Goal: Task Accomplishment & Management: Manage account settings

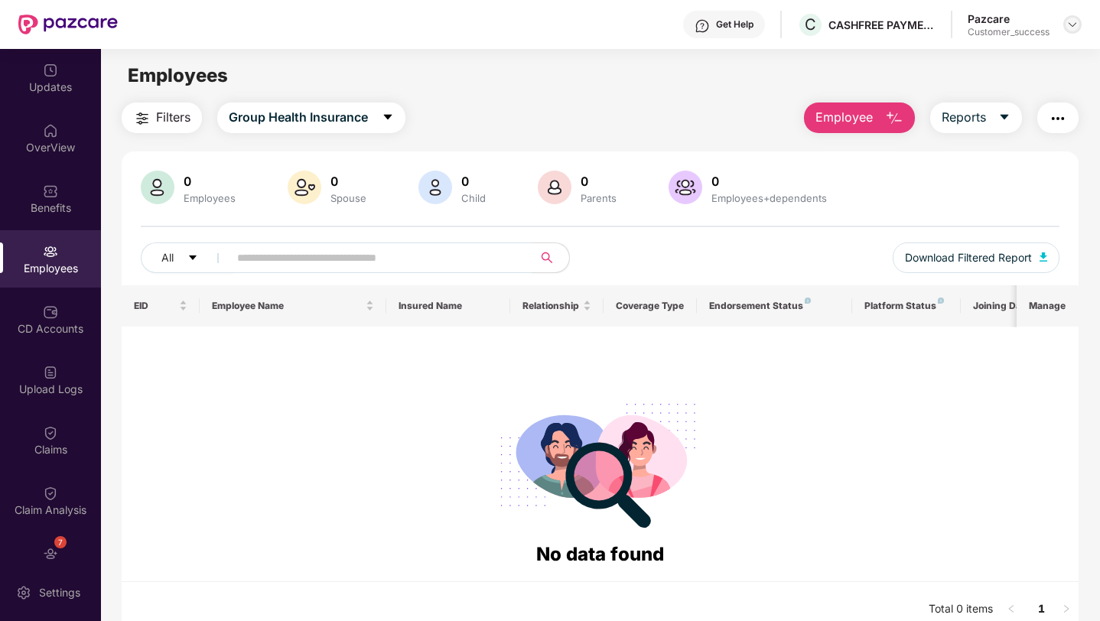
click at [1077, 22] on img at bounding box center [1073, 24] width 12 height 12
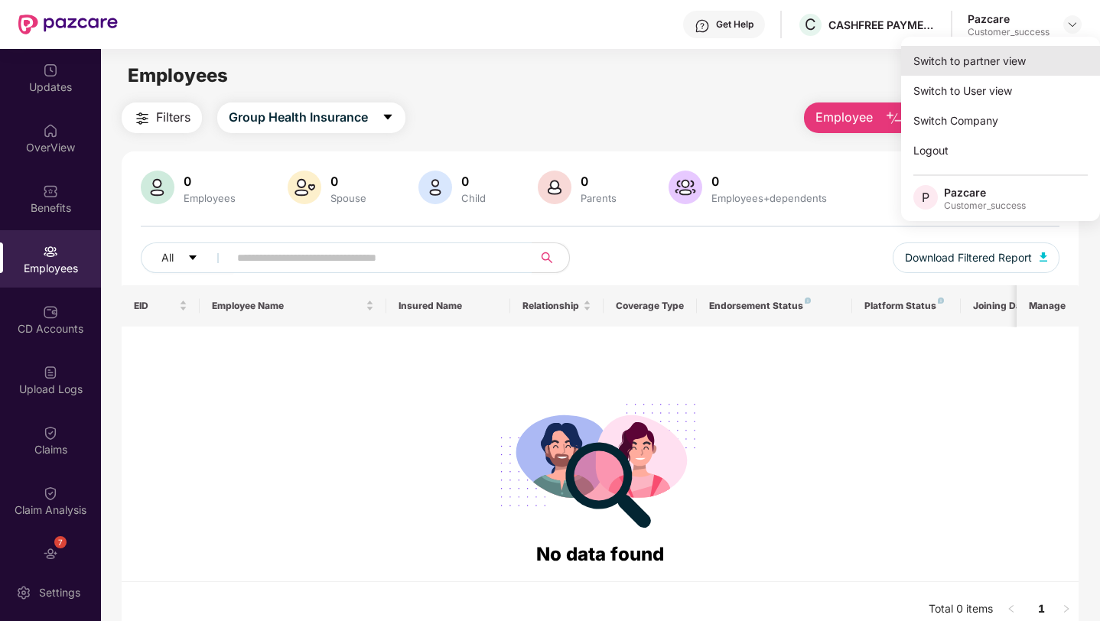
click at [1000, 64] on div "Switch to partner view" at bounding box center [1000, 61] width 199 height 30
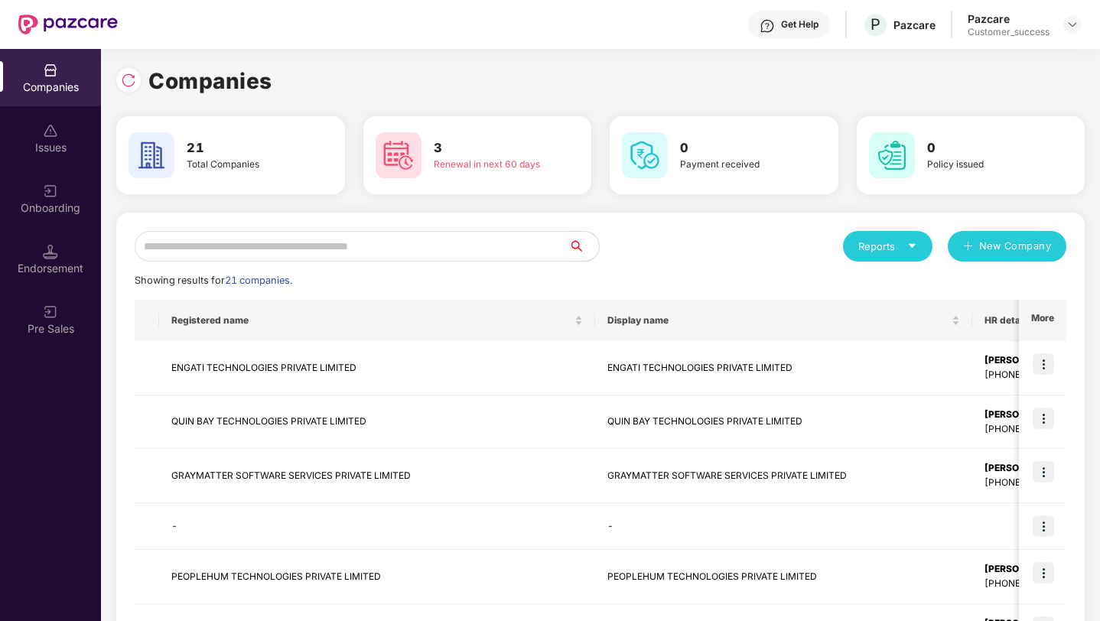
click at [349, 244] on input "text" at bounding box center [352, 246] width 434 height 31
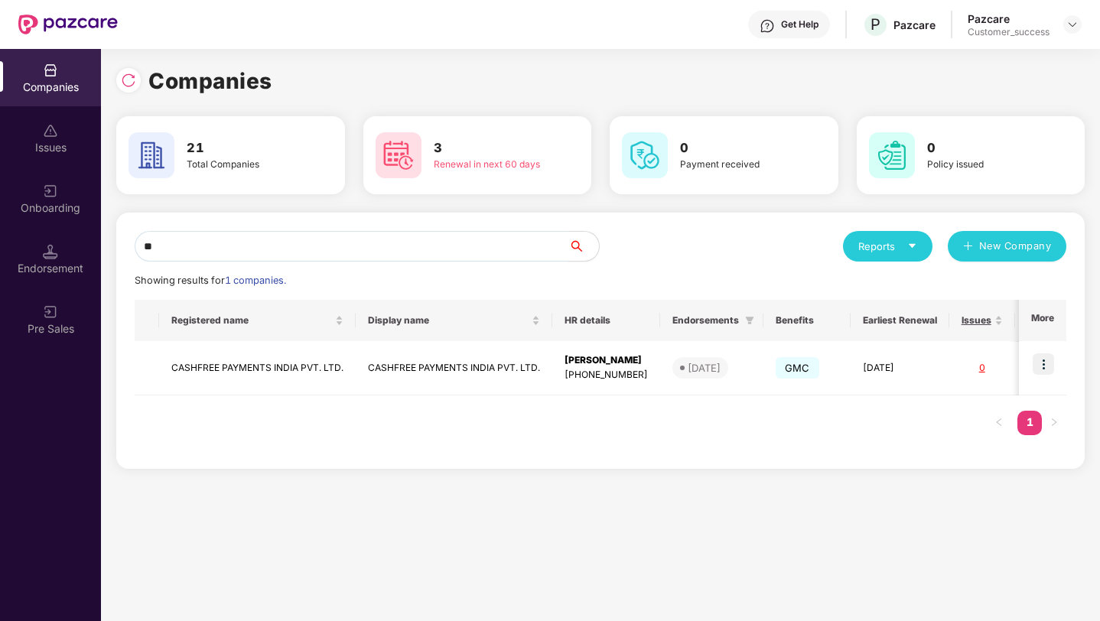
type input "*"
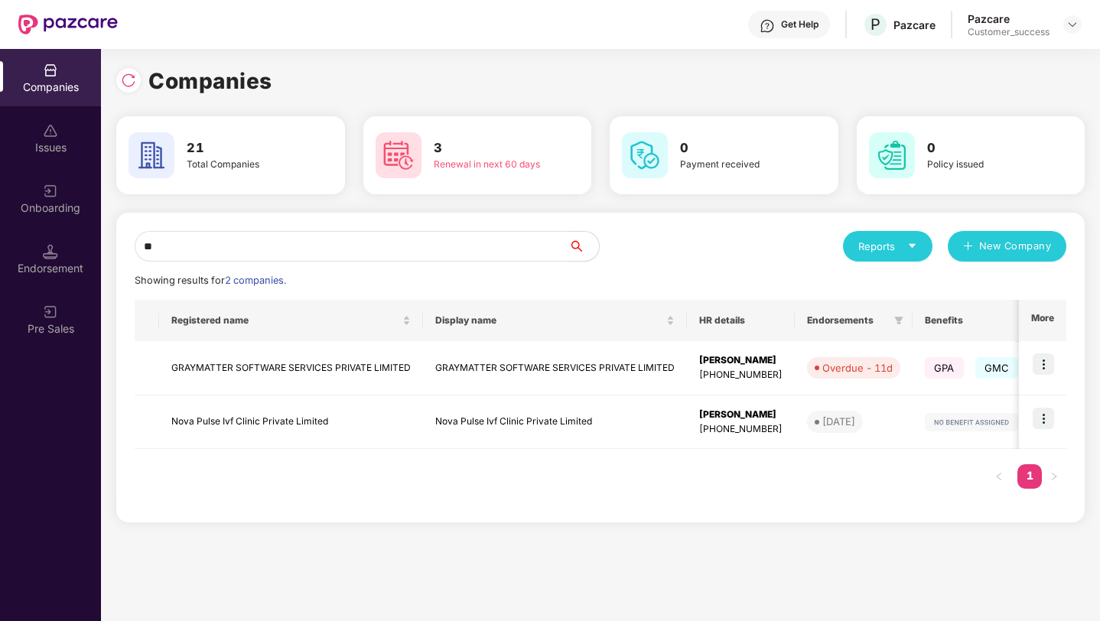
type input "*"
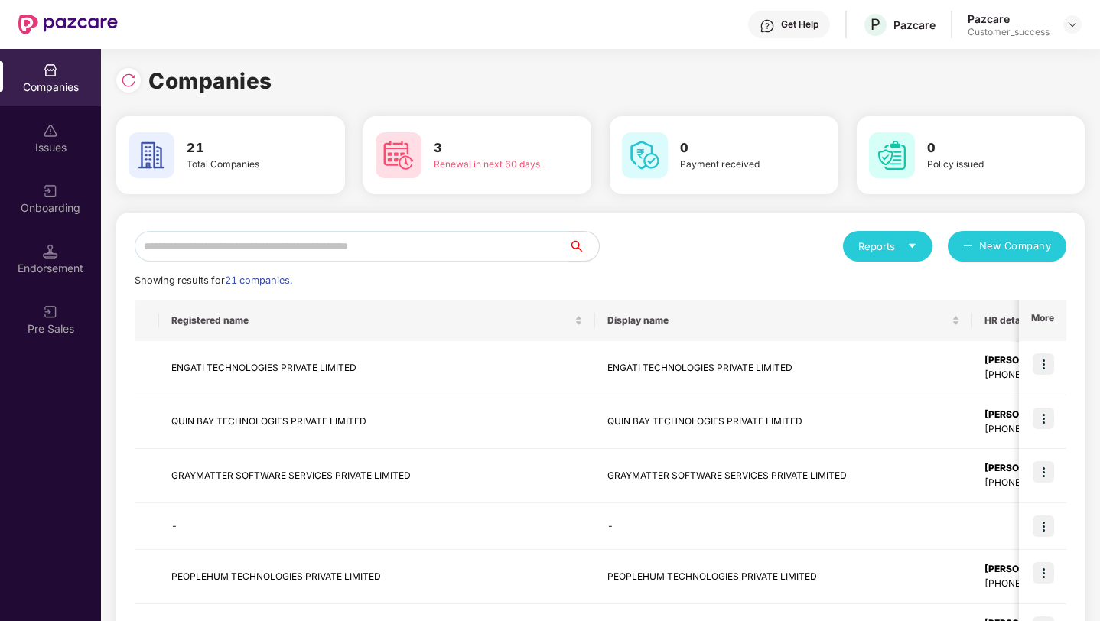
click at [48, 206] on div "Onboarding" at bounding box center [50, 207] width 101 height 15
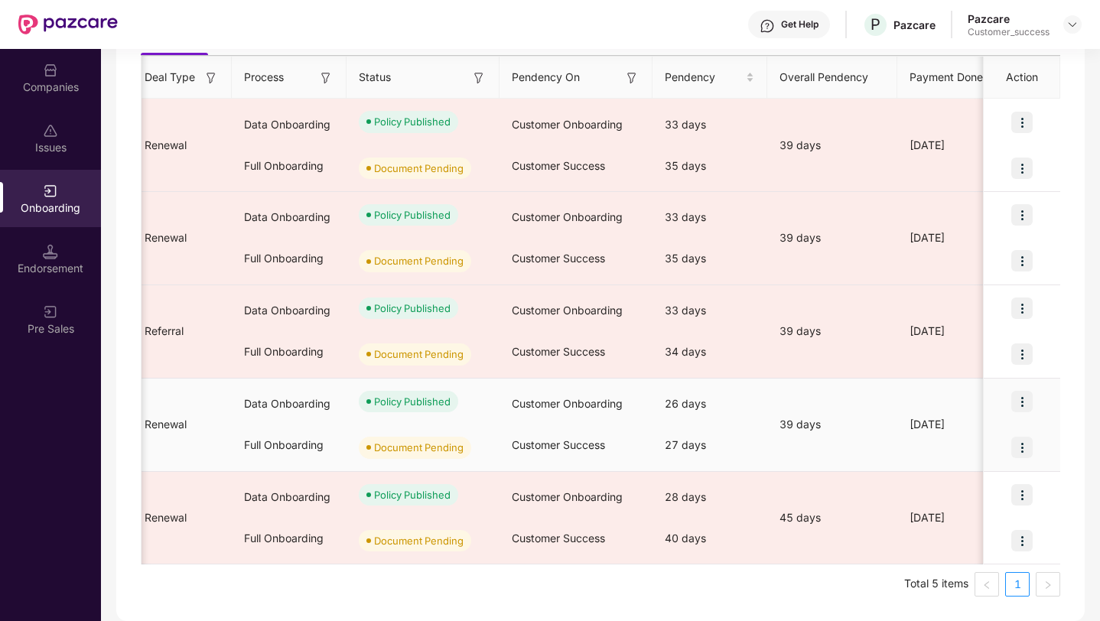
scroll to position [0, 285]
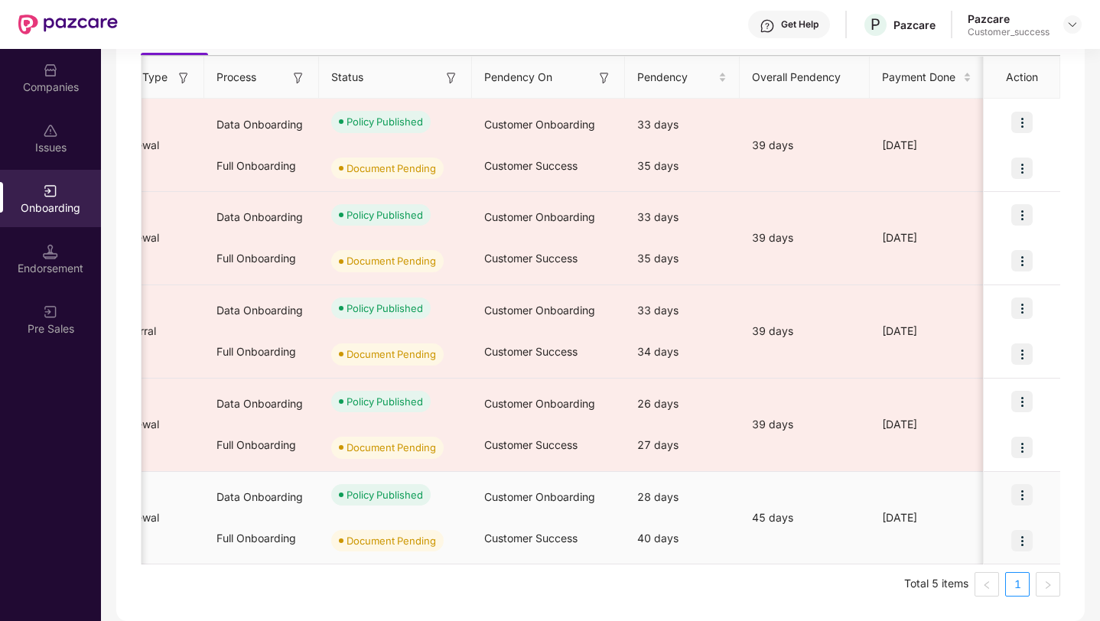
click at [1025, 494] on img at bounding box center [1022, 494] width 21 height 21
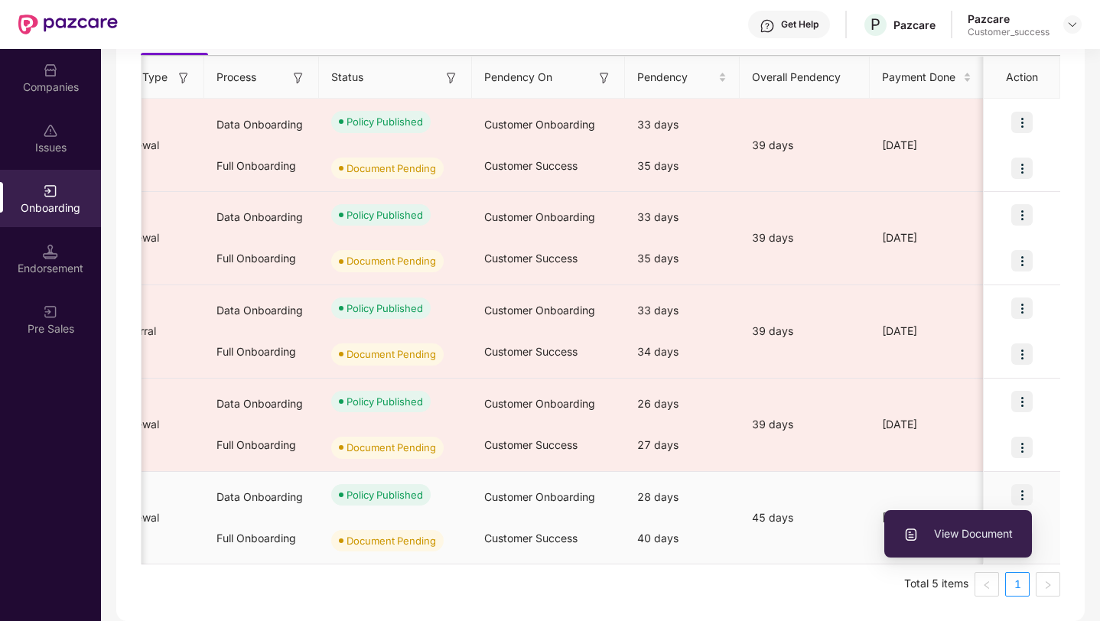
click at [951, 498] on td "[DATE]" at bounding box center [927, 518] width 115 height 93
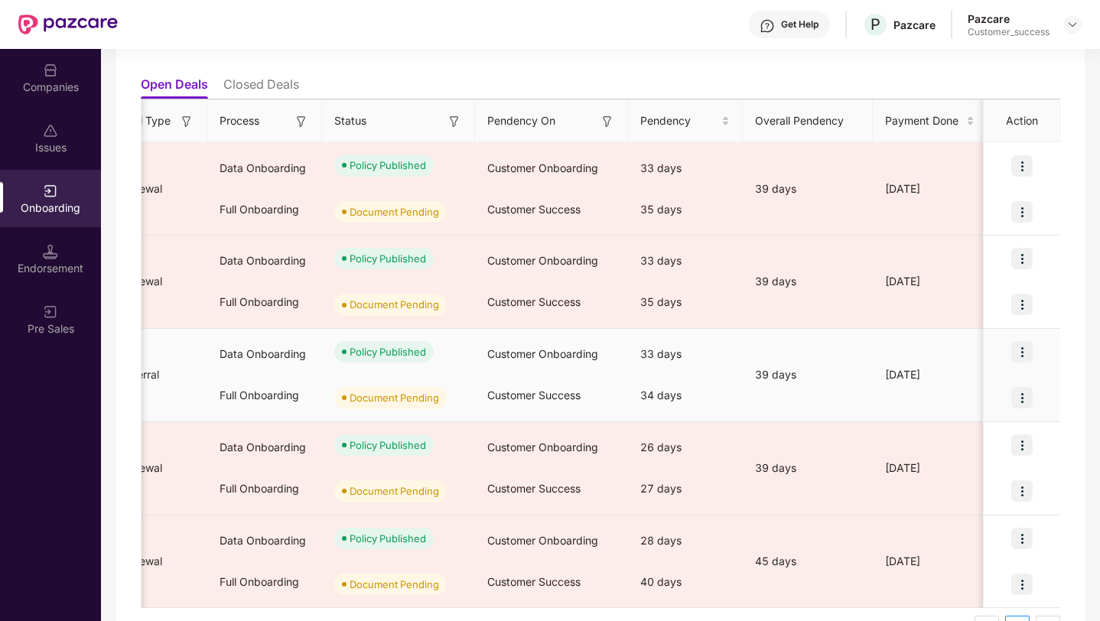
scroll to position [0, 530]
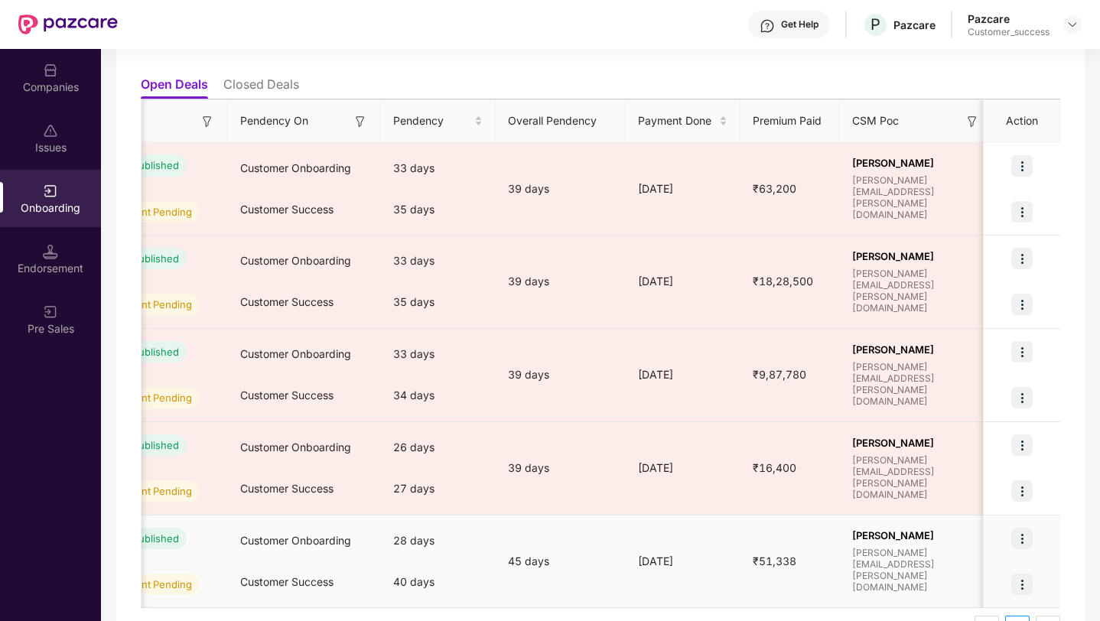
click at [1022, 587] on img at bounding box center [1022, 584] width 21 height 21
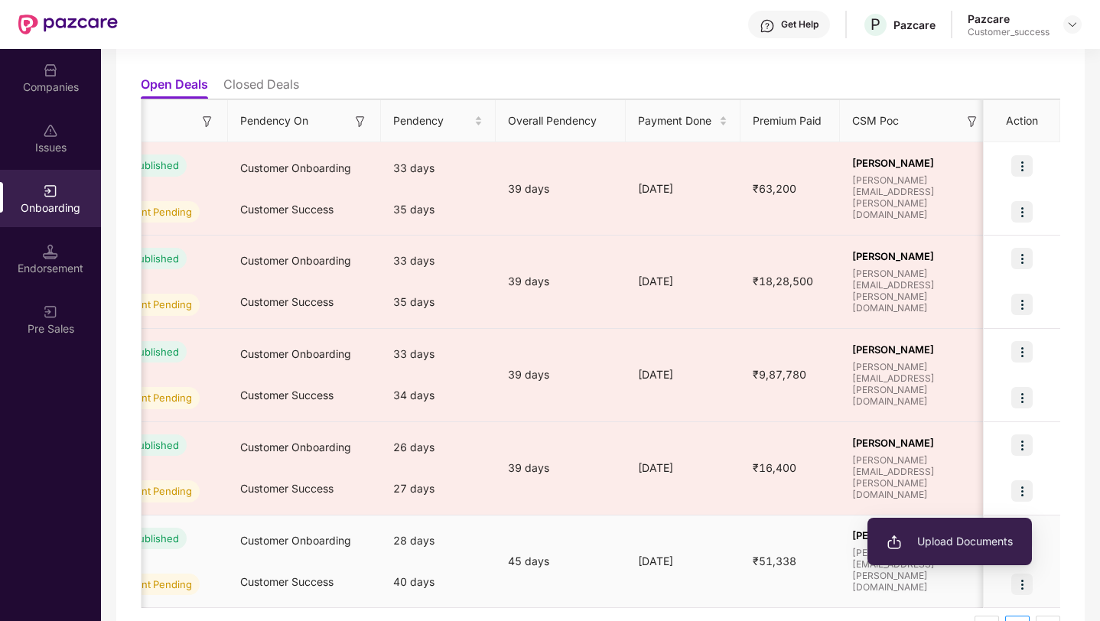
click at [971, 542] on span "Upload Documents" at bounding box center [950, 541] width 126 height 17
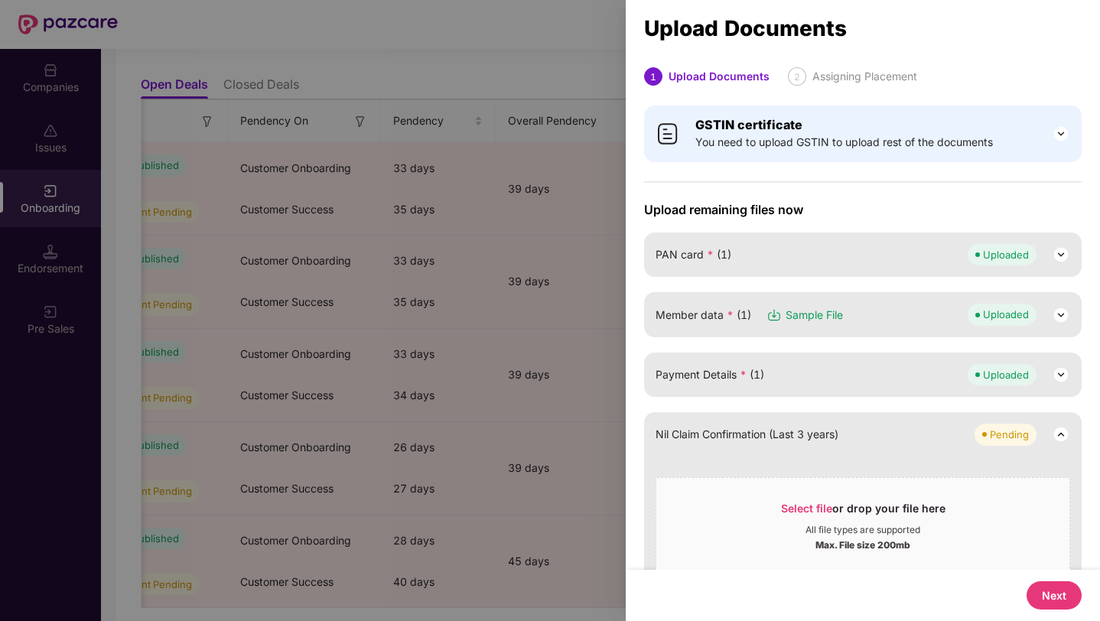
scroll to position [47, 0]
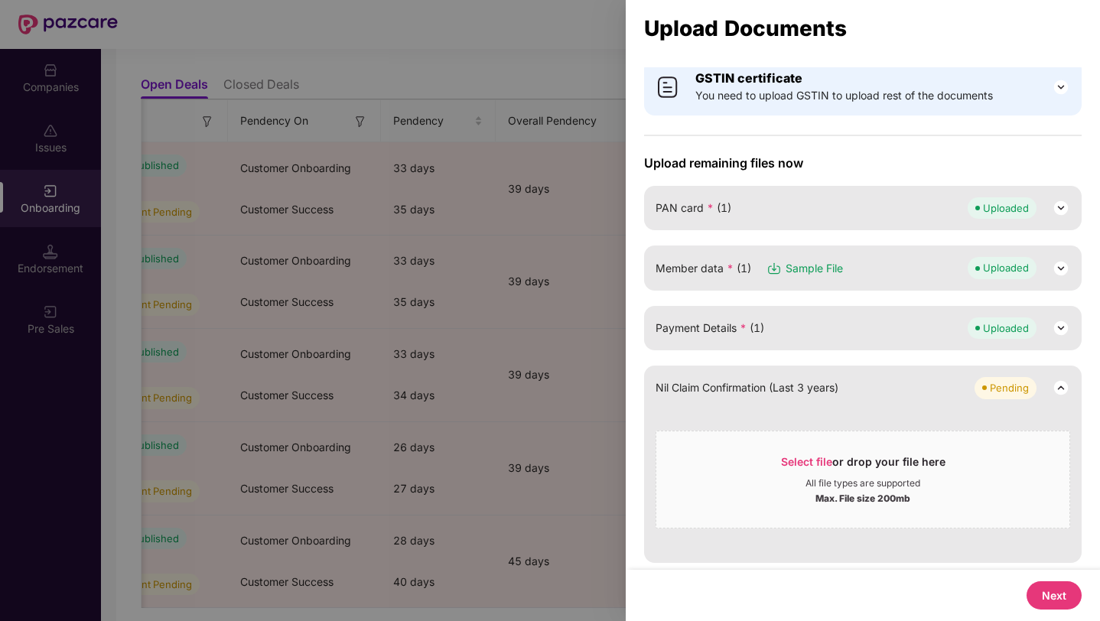
click at [1051, 585] on button "Next" at bounding box center [1054, 596] width 55 height 28
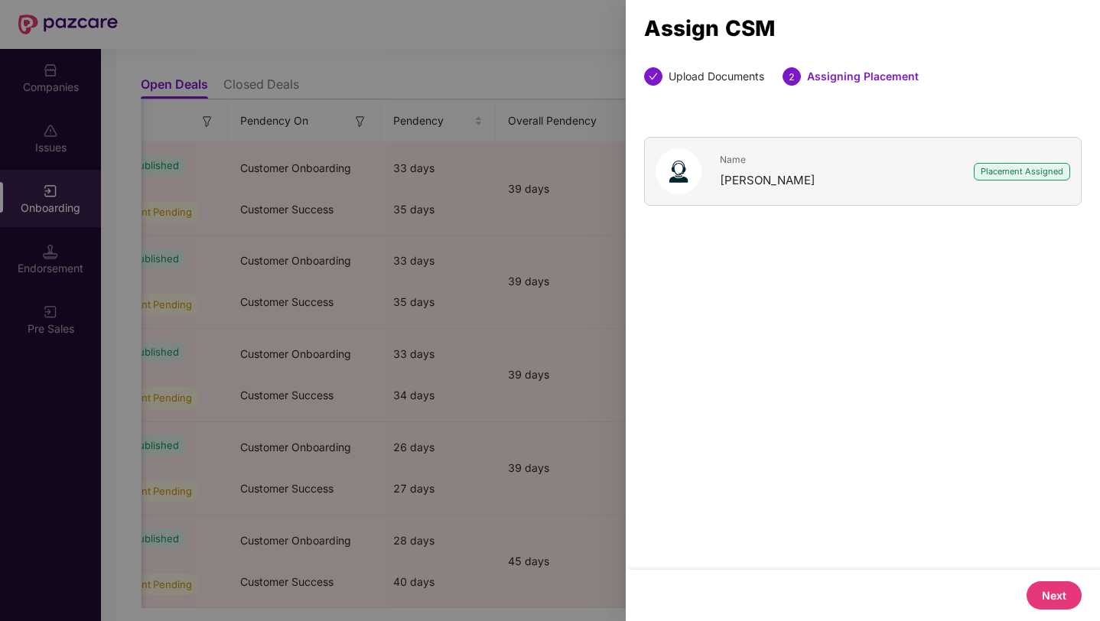
click at [1051, 590] on button "Next" at bounding box center [1054, 596] width 55 height 28
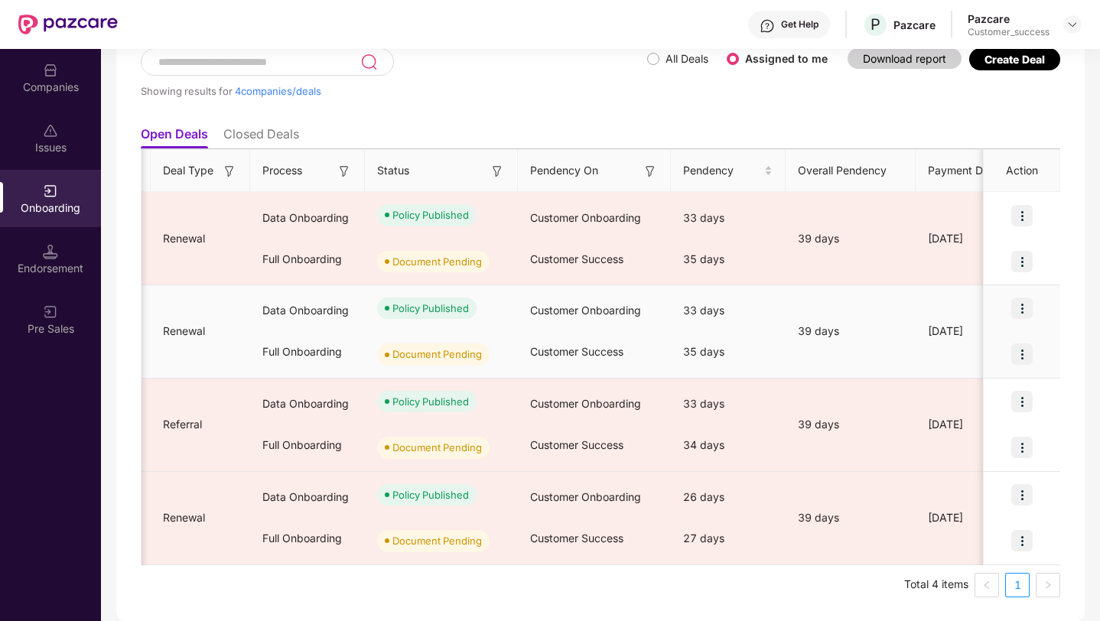
scroll to position [0, 266]
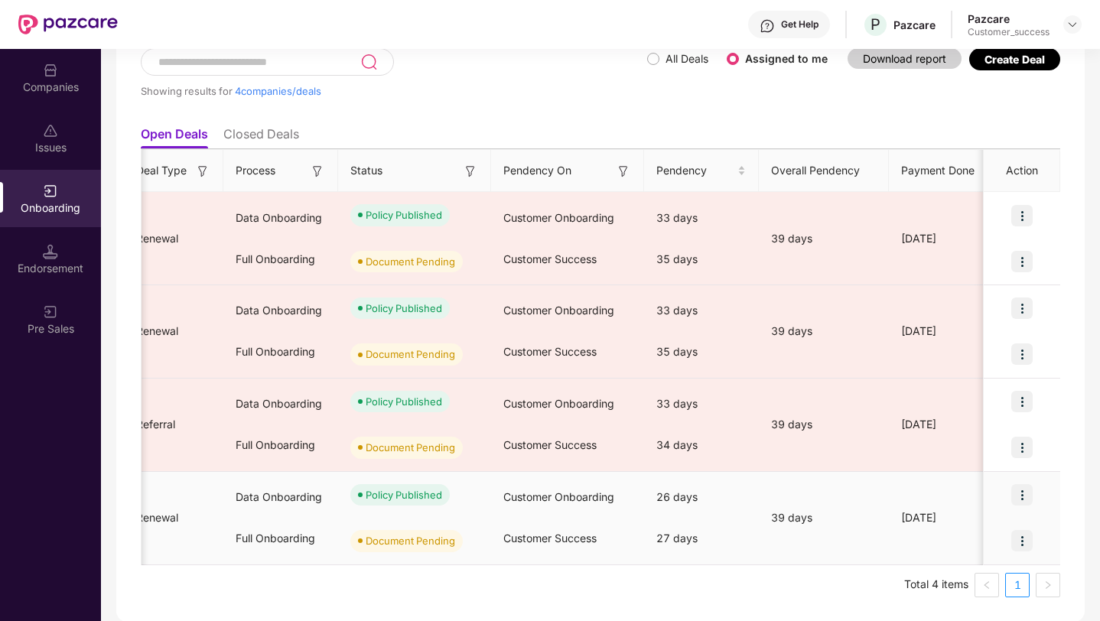
click at [1026, 535] on img at bounding box center [1022, 540] width 21 height 21
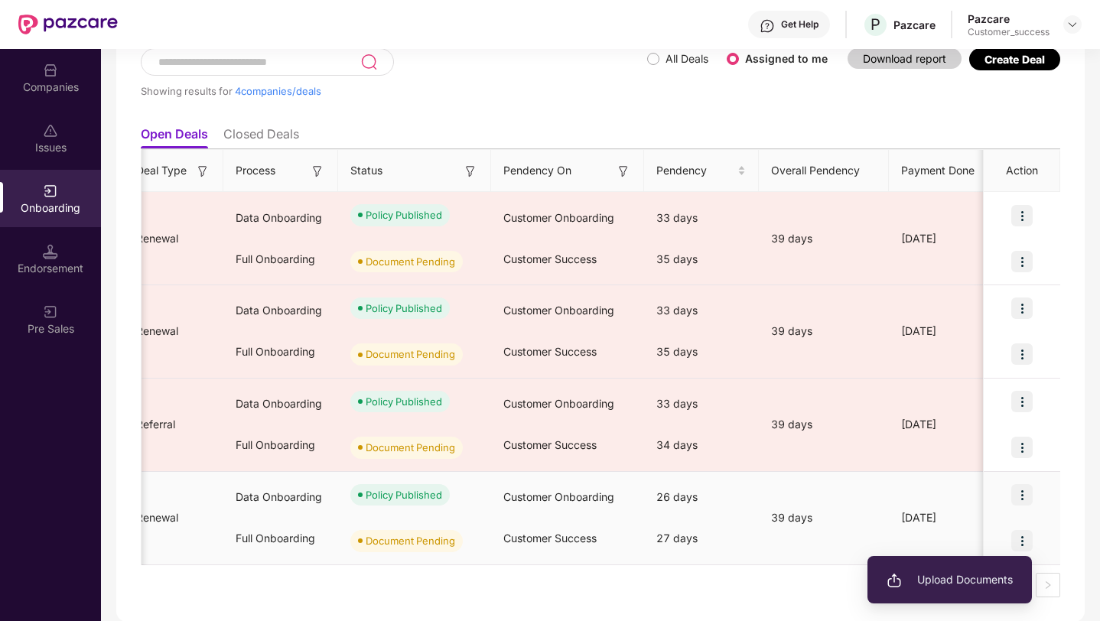
click at [998, 574] on span "Upload Documents" at bounding box center [950, 580] width 126 height 17
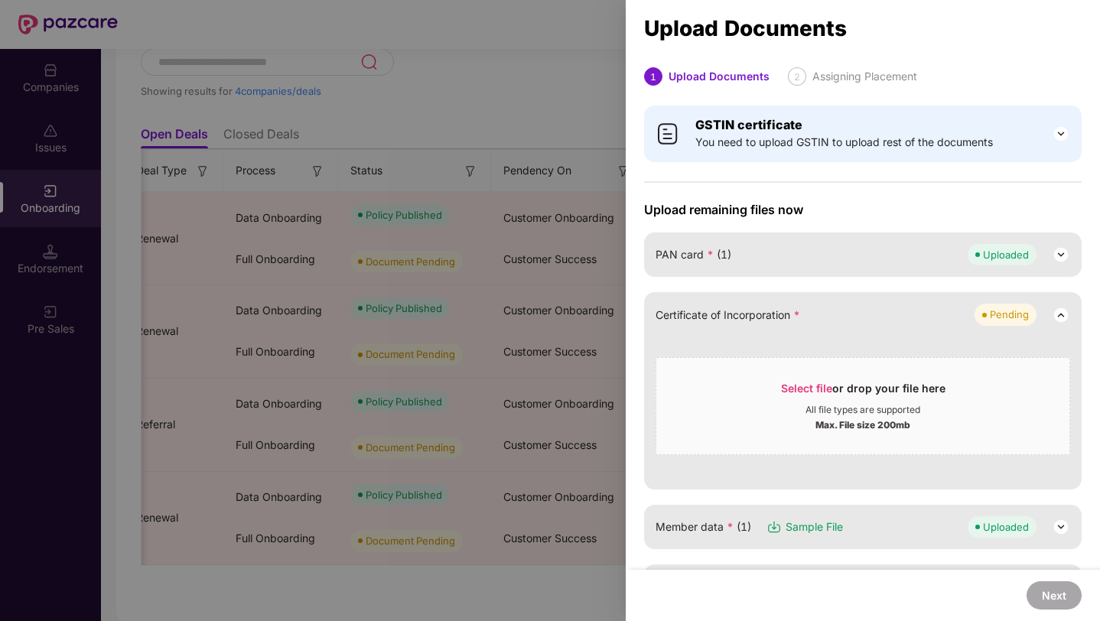
click at [618, 68] on div at bounding box center [550, 310] width 1100 height 621
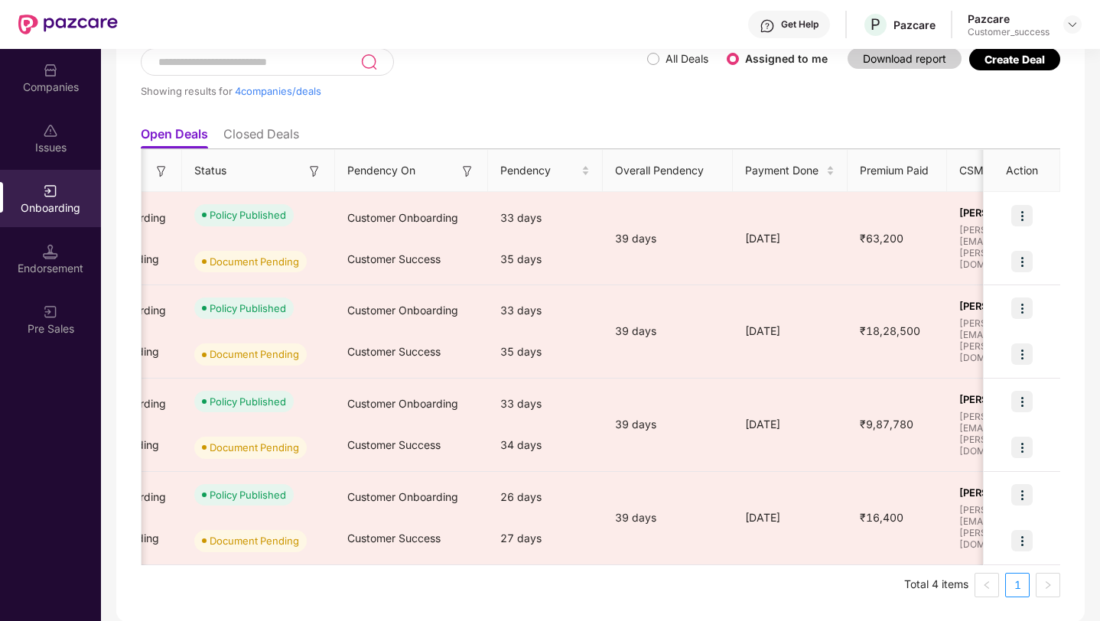
scroll to position [0, 654]
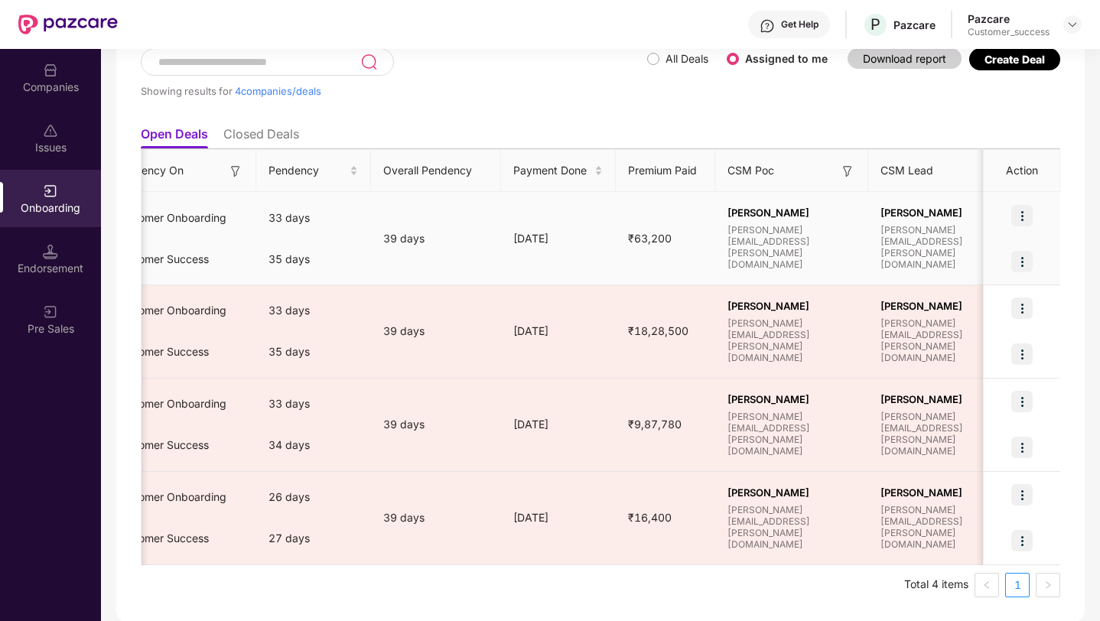
click at [1022, 219] on img at bounding box center [1022, 215] width 21 height 21
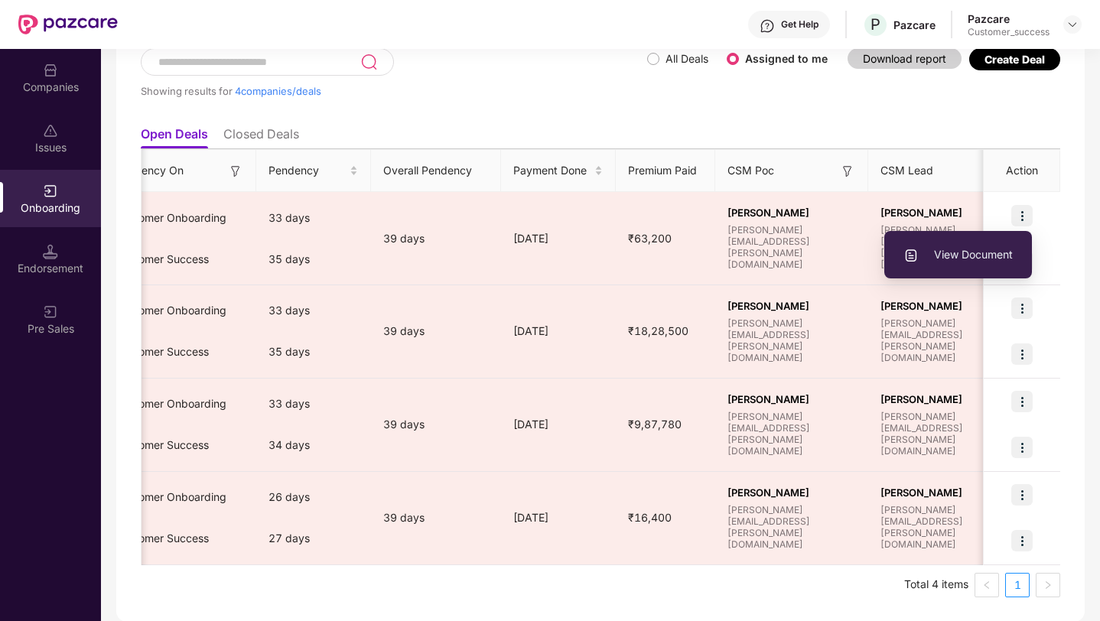
click at [1083, 262] on div "Showing results for 4 companies/deals All Deals Assigned to me Download report …" at bounding box center [600, 323] width 969 height 598
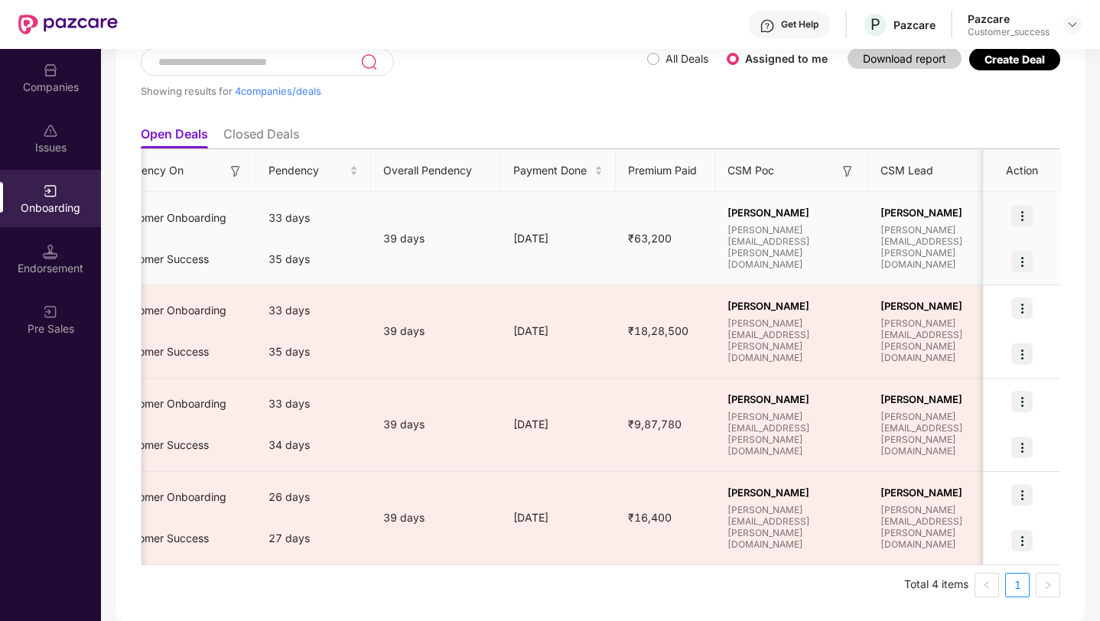
click at [1024, 259] on img at bounding box center [1022, 261] width 21 height 21
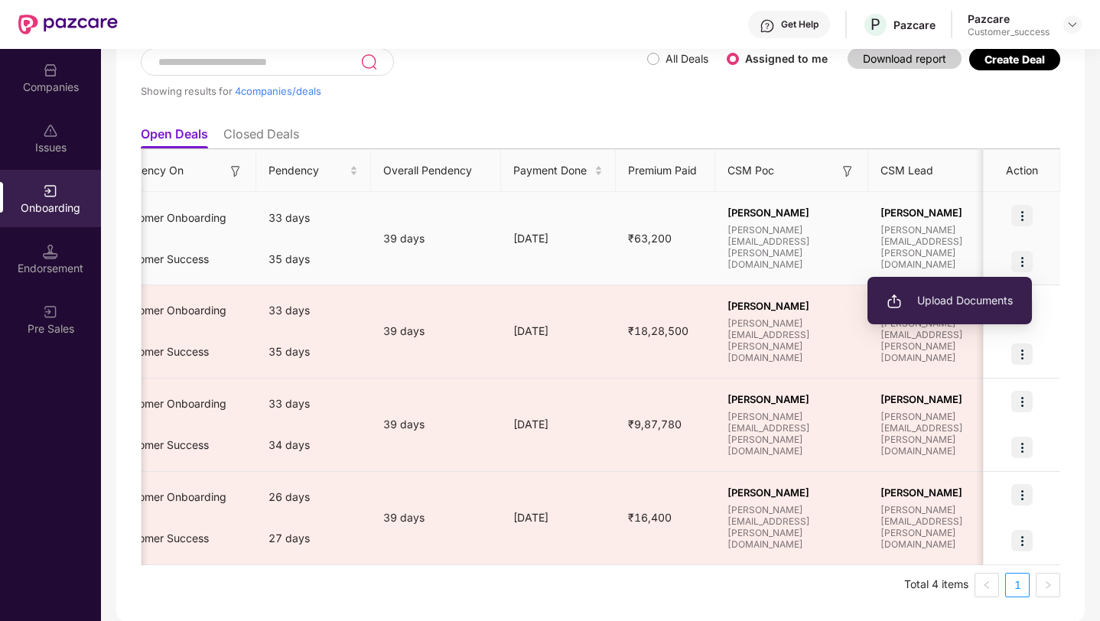
click at [1005, 299] on span "Upload Documents" at bounding box center [950, 300] width 126 height 17
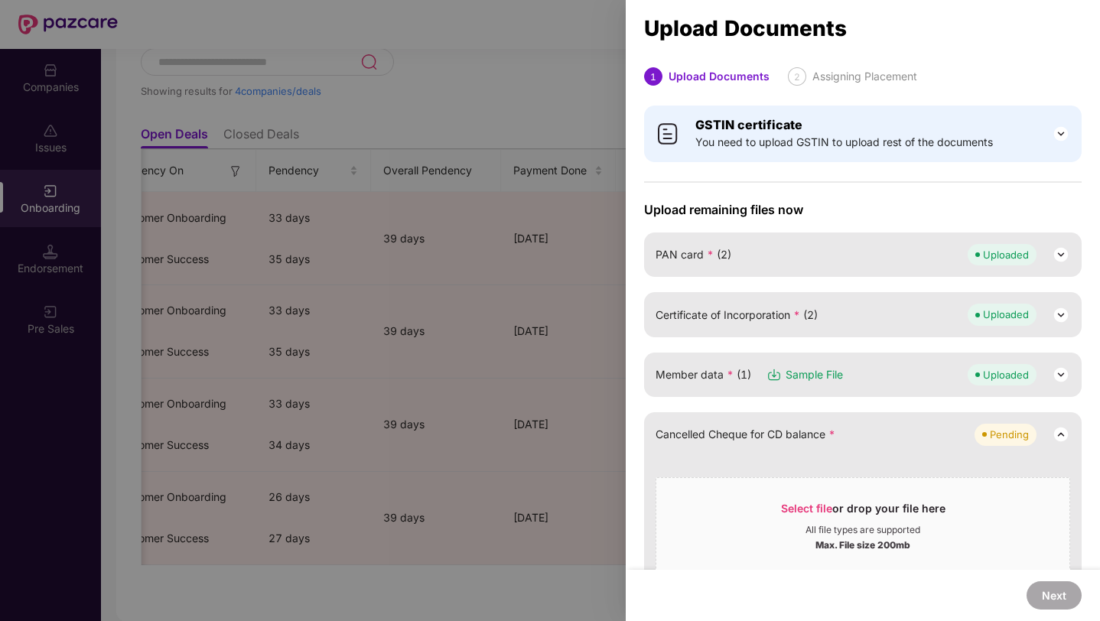
click at [553, 90] on div at bounding box center [550, 310] width 1100 height 621
